Goal: Transaction & Acquisition: Download file/media

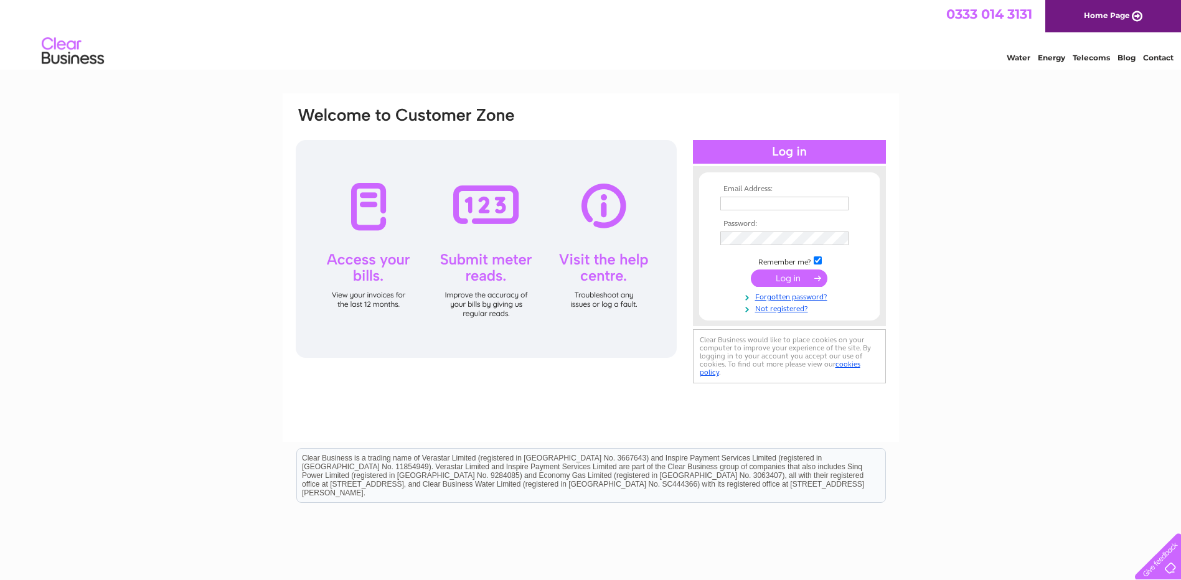
type input "[PERSON_NAME][EMAIL_ADDRESS][PERSON_NAME][DOMAIN_NAME]"
click at [786, 275] on input "submit" at bounding box center [789, 278] width 77 height 17
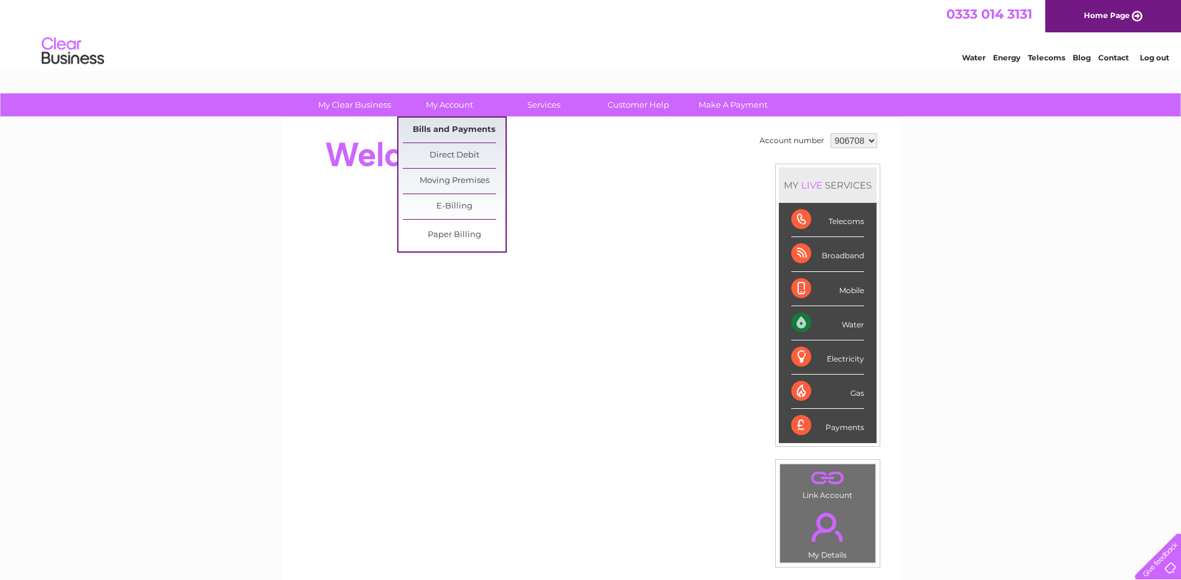
click at [435, 127] on link "Bills and Payments" at bounding box center [454, 130] width 103 height 25
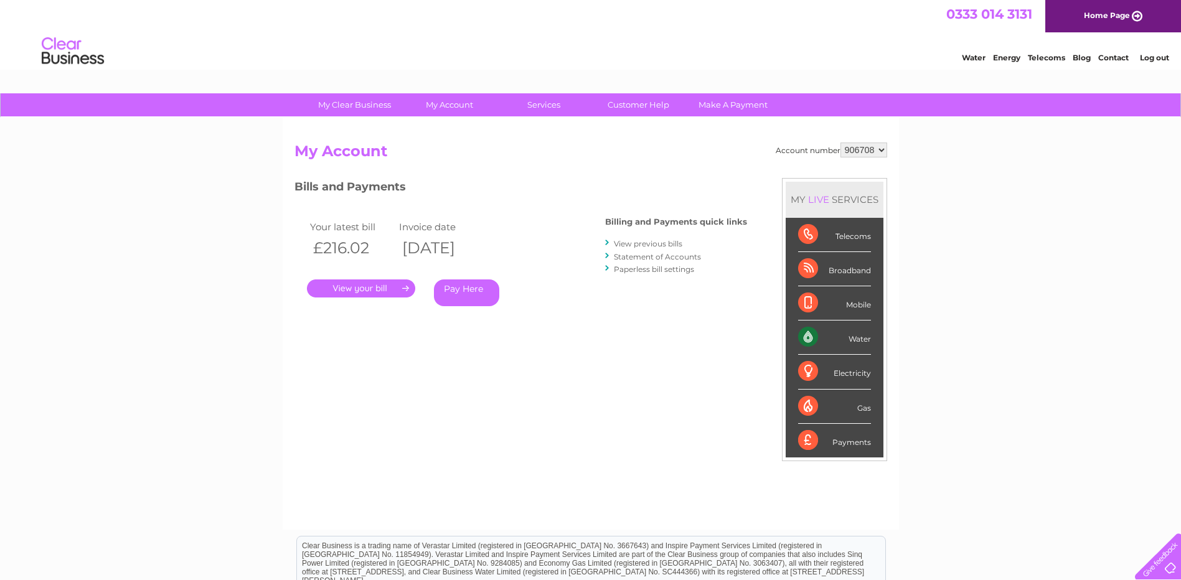
click at [380, 289] on link "." at bounding box center [361, 289] width 108 height 18
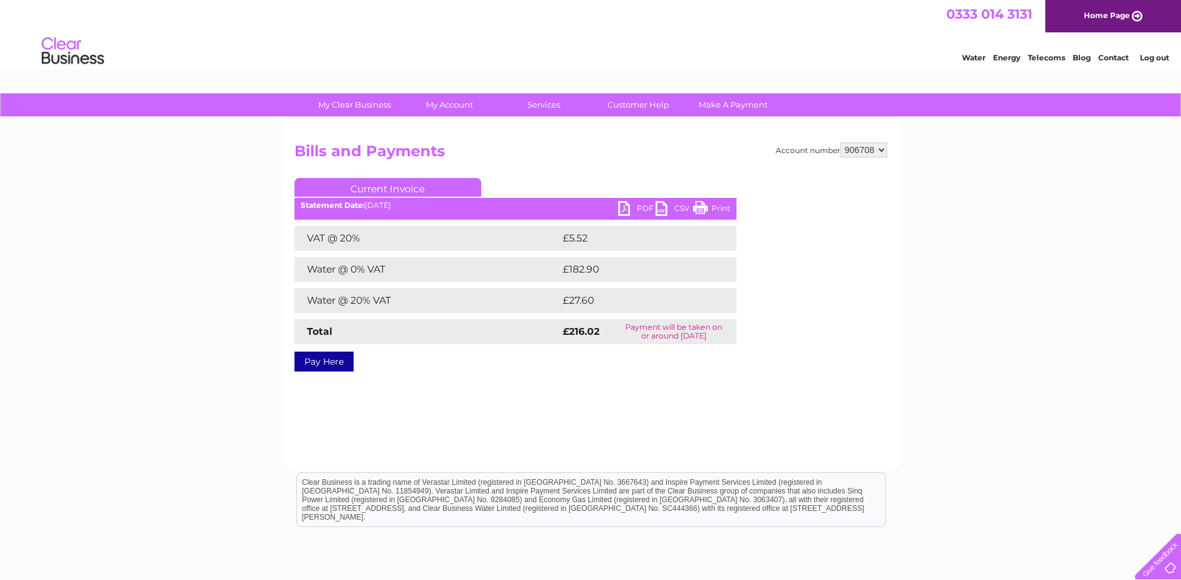
click at [623, 206] on link "PDF" at bounding box center [636, 210] width 37 height 18
